Goal: Task Accomplishment & Management: Manage account settings

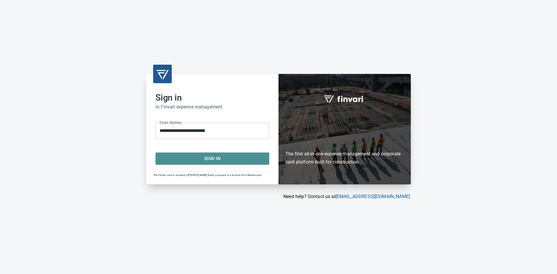
click at [172, 158] on span "Sign In" at bounding box center [212, 159] width 101 height 8
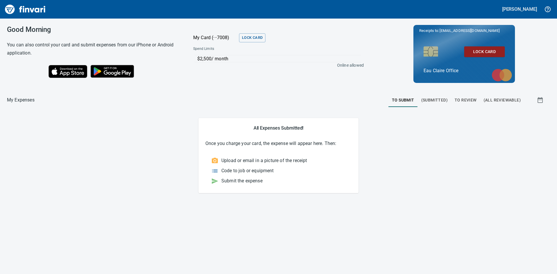
click at [437, 99] on span "(Submitted)" at bounding box center [434, 100] width 26 height 7
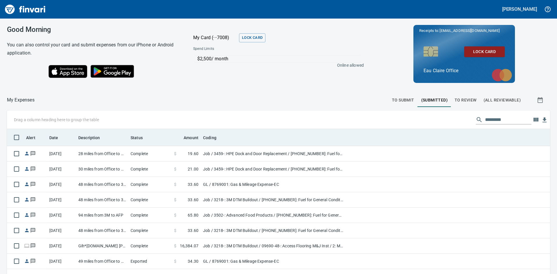
scroll to position [29, 0]
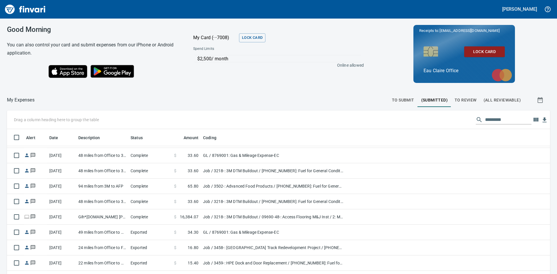
click at [393, 101] on span "To Submit" at bounding box center [403, 100] width 22 height 7
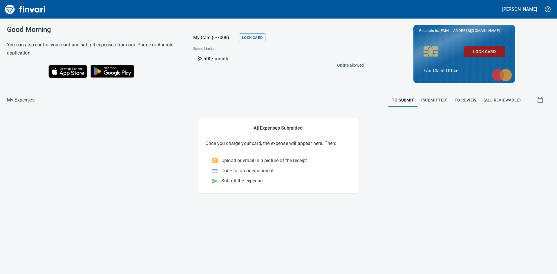
click at [432, 101] on span "(Submitted)" at bounding box center [434, 100] width 26 height 7
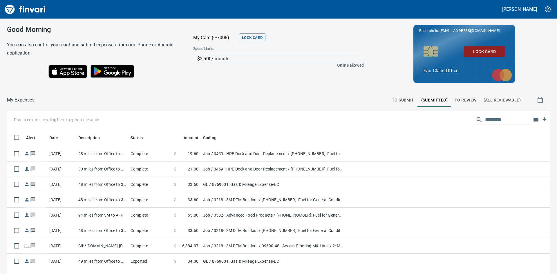
scroll to position [206, 530]
click at [463, 99] on span "To Review" at bounding box center [465, 100] width 22 height 7
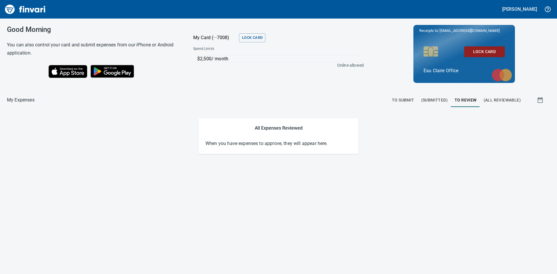
click at [496, 99] on span "(All Reviewable)" at bounding box center [501, 100] width 37 height 7
click at [349, 91] on div "Good Morning You can also control your card and submit expenses from our iPhone…" at bounding box center [278, 146] width 557 height 255
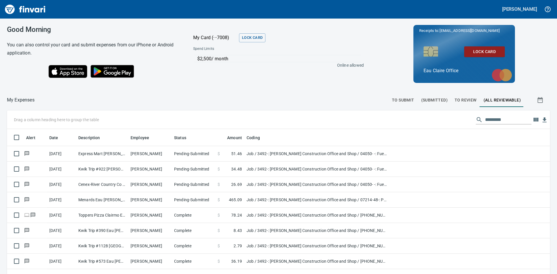
scroll to position [206, 530]
